Goal: Navigation & Orientation: Find specific page/section

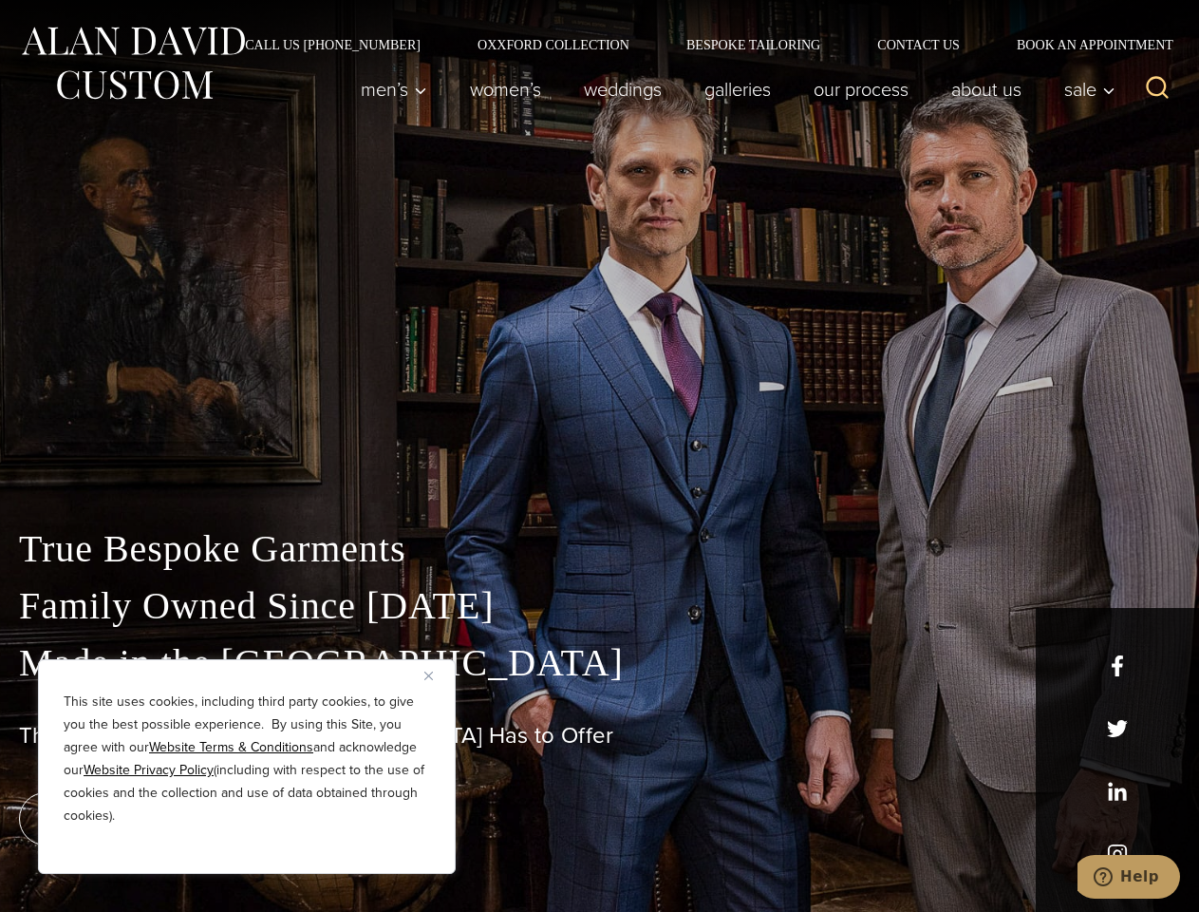
click at [599, 456] on div "True Bespoke Garments Family Owned Since [DATE] Made in [GEOGRAPHIC_DATA] The B…" at bounding box center [599, 668] width 1199 height 486
click at [436, 675] on button "Close" at bounding box center [436, 675] width 23 height 23
click at [247, 848] on div "True Bespoke Garments Family Owned Since [DATE] Made in [GEOGRAPHIC_DATA] The B…" at bounding box center [599, 715] width 1199 height 391
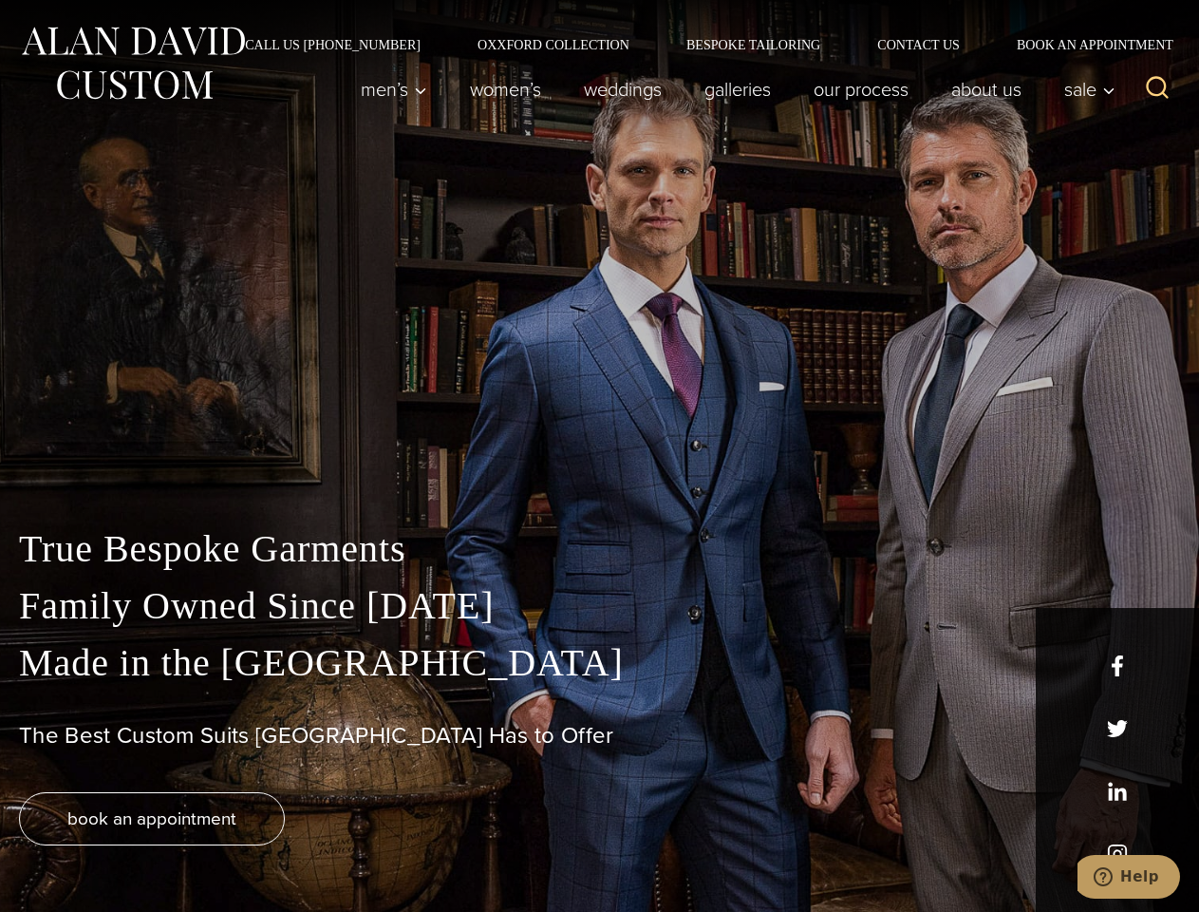
click at [1158, 89] on icon "Search" at bounding box center [1158, 88] width 28 height 28
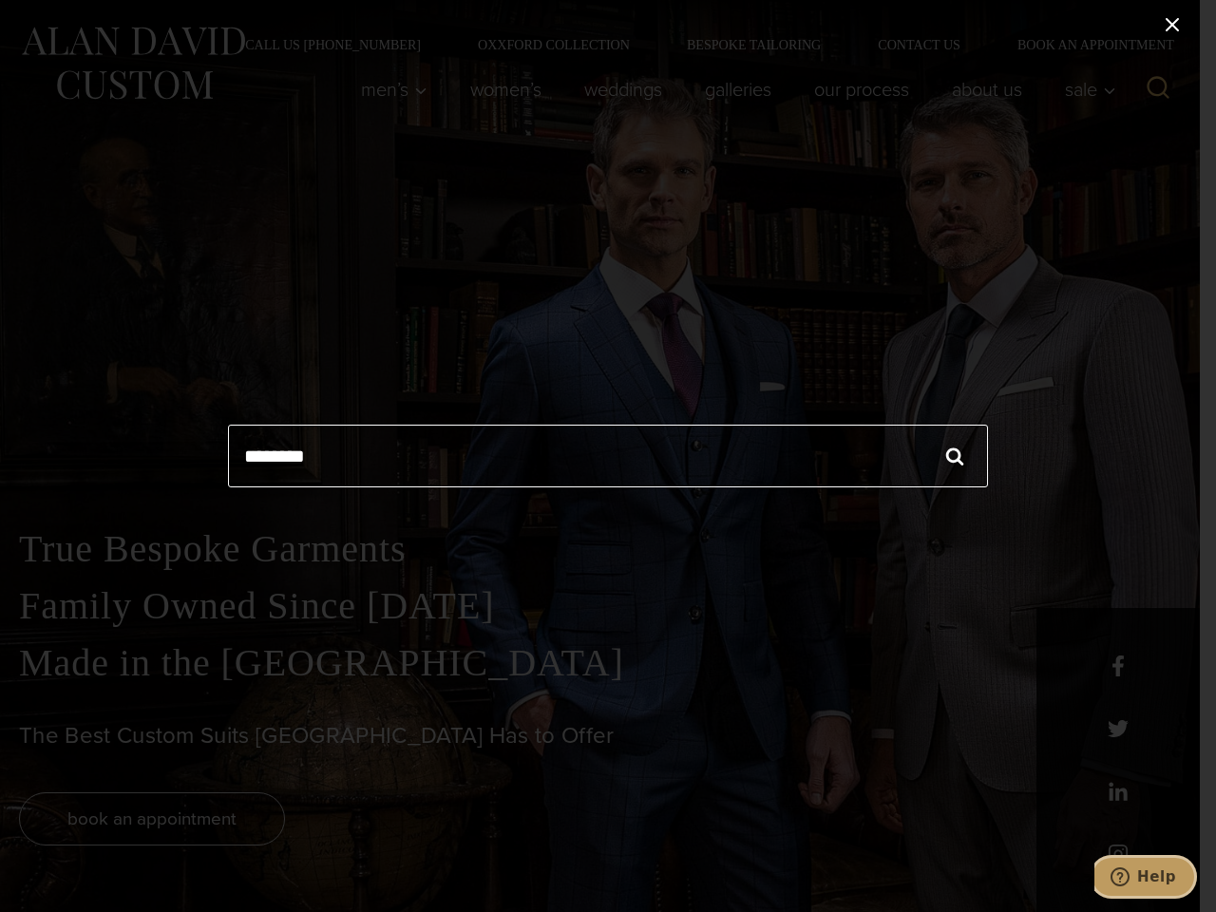
click at [1129, 877] on icon "Help" at bounding box center [1119, 876] width 19 height 19
